Goal: Task Accomplishment & Management: Manage account settings

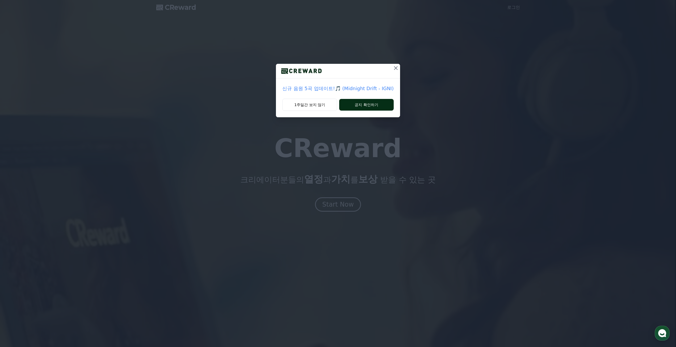
click at [387, 105] on button "공지 확인하기" at bounding box center [366, 105] width 55 height 12
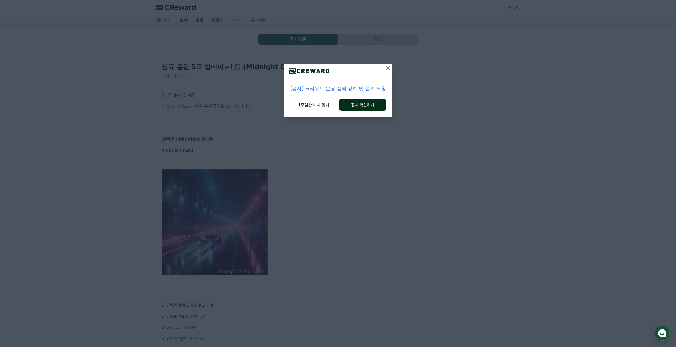
click at [367, 110] on button "공지 확인하기" at bounding box center [362, 105] width 47 height 12
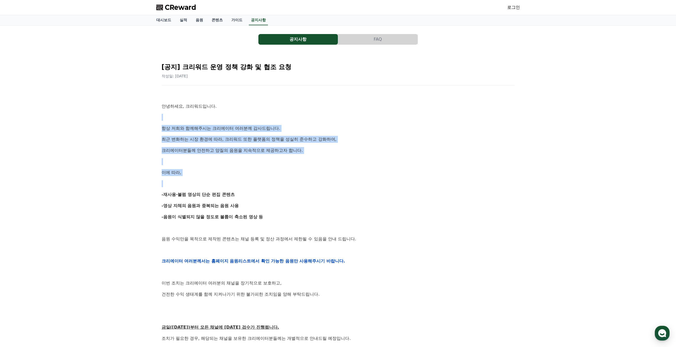
drag, startPoint x: 166, startPoint y: 114, endPoint x: 288, endPoint y: 187, distance: 142.0
click at [288, 187] on div "안녕하세요, 크리워드입니다. 항상 저희와 함께해주시는 크리에이터 여러분께 감사드립니다. 최근 변화하는 시장 환경에 따라, 크리워드 또한 플랫폼…" at bounding box center [338, 261] width 353 height 339
click at [288, 187] on p at bounding box center [338, 183] width 353 height 7
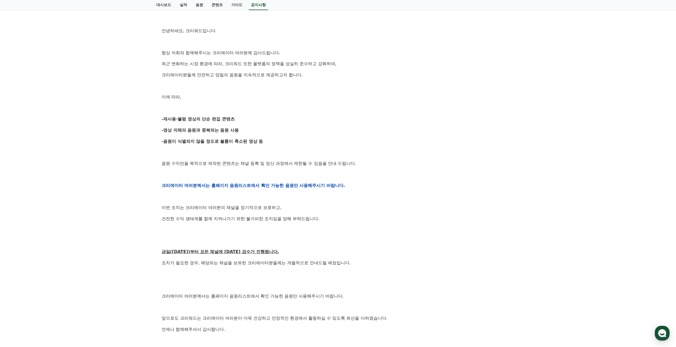
scroll to position [175, 0]
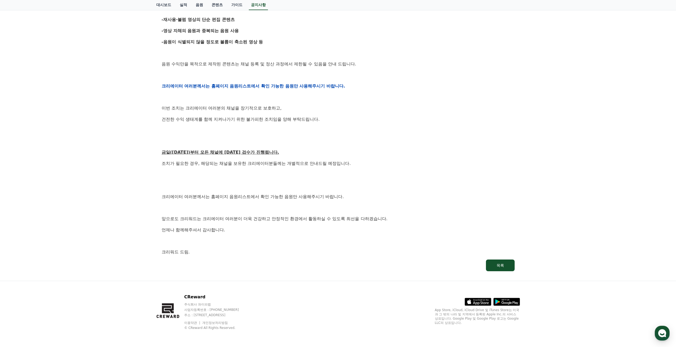
click at [485, 260] on link "목록" at bounding box center [338, 266] width 353 height 12
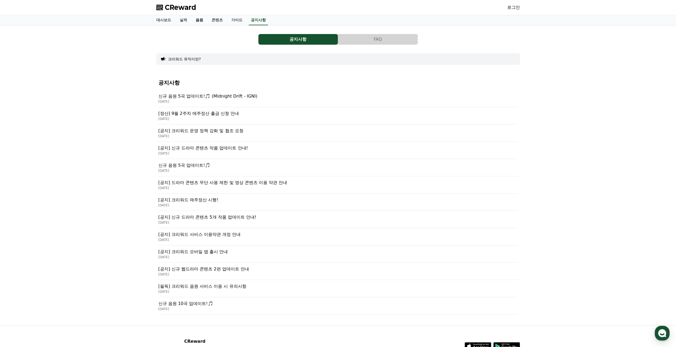
click at [199, 20] on link "음원" at bounding box center [199, 20] width 16 height 10
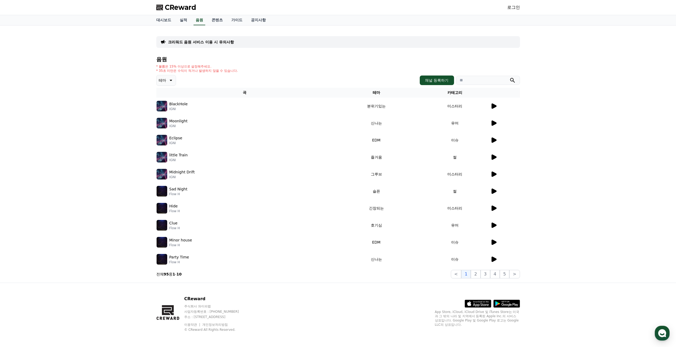
click at [490, 103] on td at bounding box center [505, 106] width 30 height 17
click at [494, 107] on icon at bounding box center [494, 105] width 5 height 5
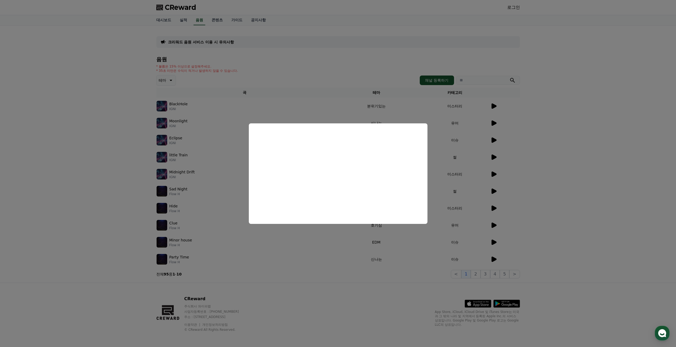
click at [618, 161] on button "close modal" at bounding box center [338, 173] width 676 height 347
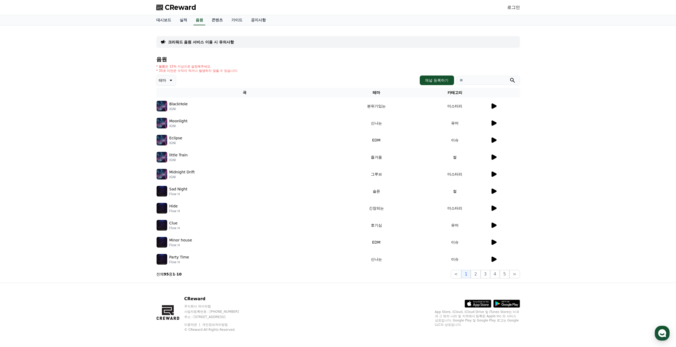
click at [502, 122] on div at bounding box center [505, 123] width 29 height 6
click at [493, 125] on icon at bounding box center [494, 122] width 5 height 5
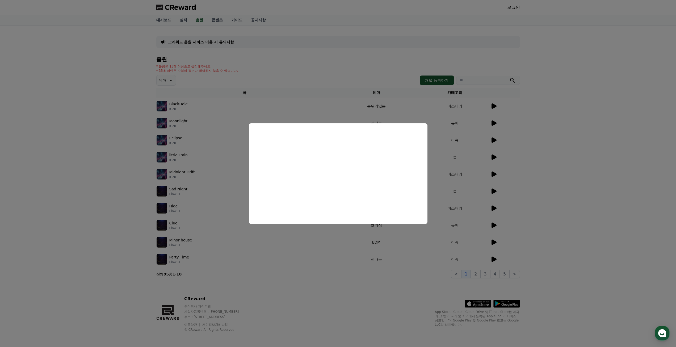
click at [498, 144] on button "close modal" at bounding box center [338, 173] width 676 height 347
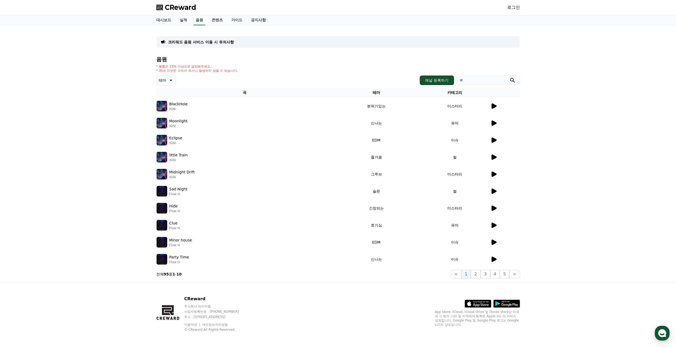
click at [493, 142] on icon at bounding box center [494, 139] width 5 height 5
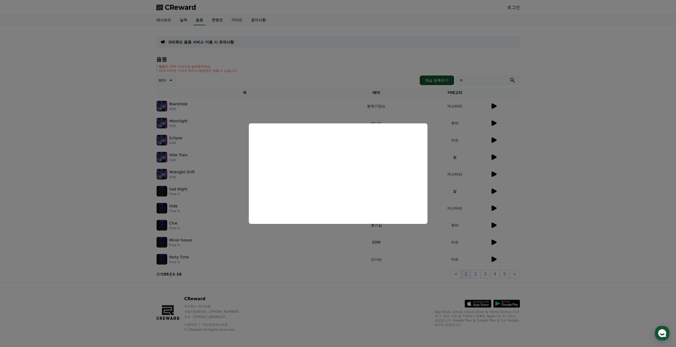
drag, startPoint x: 671, startPoint y: 174, endPoint x: 648, endPoint y: 177, distance: 23.3
click at [671, 174] on button "close modal" at bounding box center [338, 173] width 676 height 347
click at [589, 184] on div "크리워드 음원 서비스 이용 시 유의사항 음원 * 볼륨은 15% 이상으로 설정해주세요. * 35초 미만은 수익이 적거나 발생하지 않을 수 있습니…" at bounding box center [338, 154] width 676 height 257
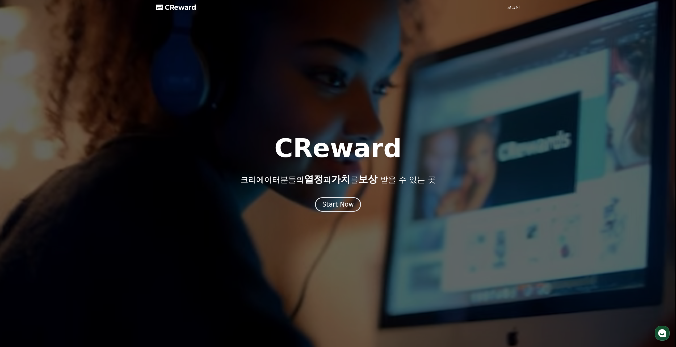
click at [516, 5] on link "로그인" at bounding box center [513, 7] width 13 height 6
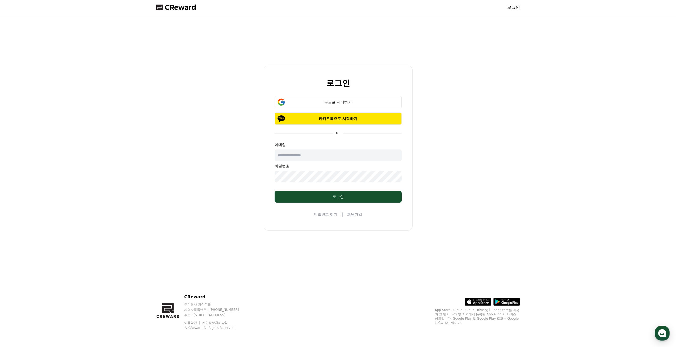
click at [317, 150] on input "text" at bounding box center [338, 155] width 127 height 12
type input "*"
type input "**********"
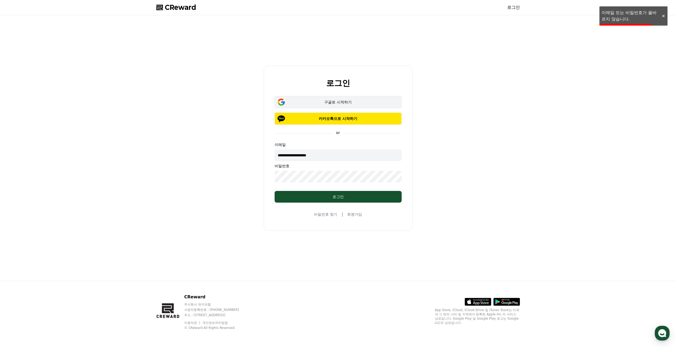
click at [351, 98] on button "구글로 시작하기" at bounding box center [338, 102] width 127 height 12
